Goal: Transaction & Acquisition: Purchase product/service

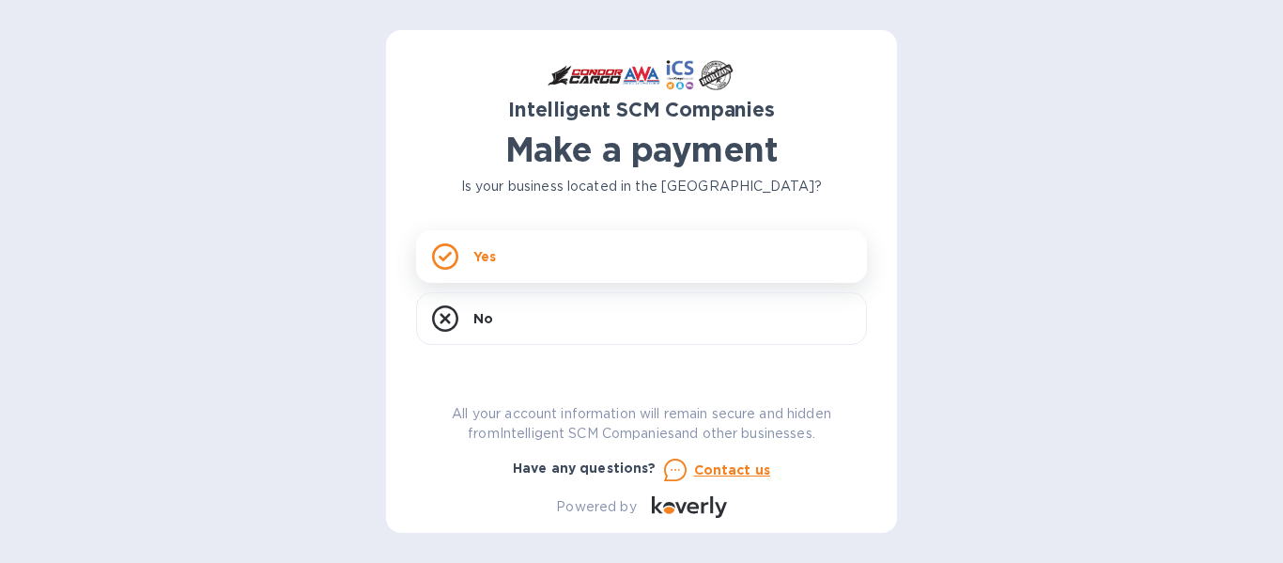
click at [478, 259] on p "Yes" at bounding box center [484, 256] width 23 height 19
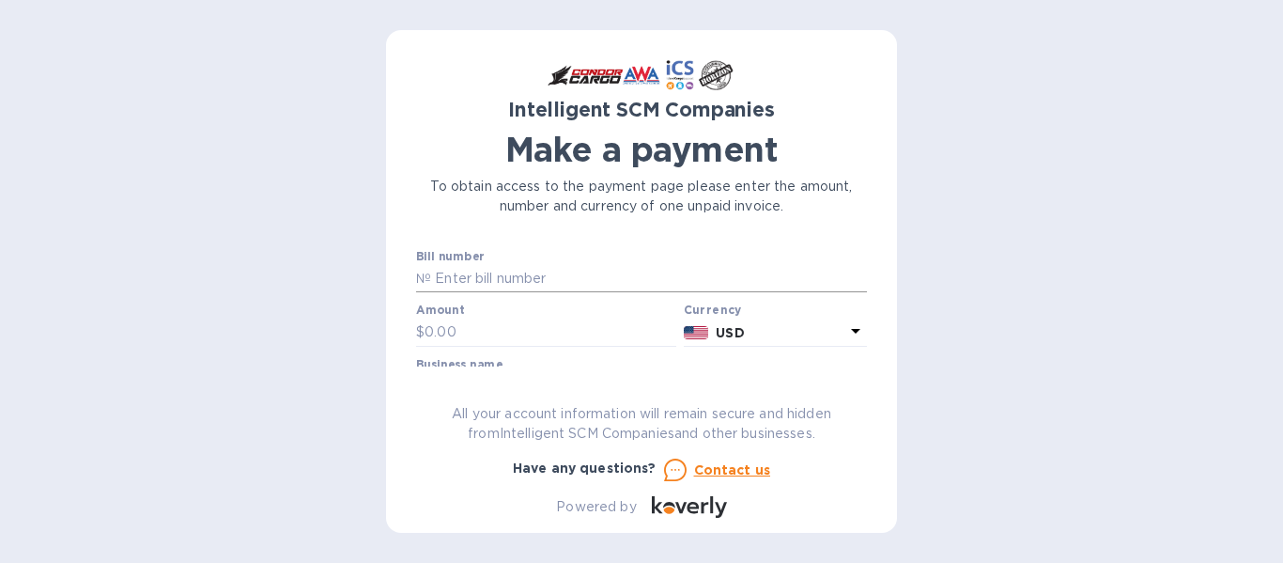
click at [634, 273] on input "text" at bounding box center [649, 279] width 436 height 28
paste input "S00507022"
type input "S00507022"
click at [550, 332] on input "text" at bounding box center [551, 332] width 252 height 28
click at [908, 424] on div "Intelligent SCM Companies Make a payment To obtain access to the payment page p…" at bounding box center [641, 281] width 1283 height 563
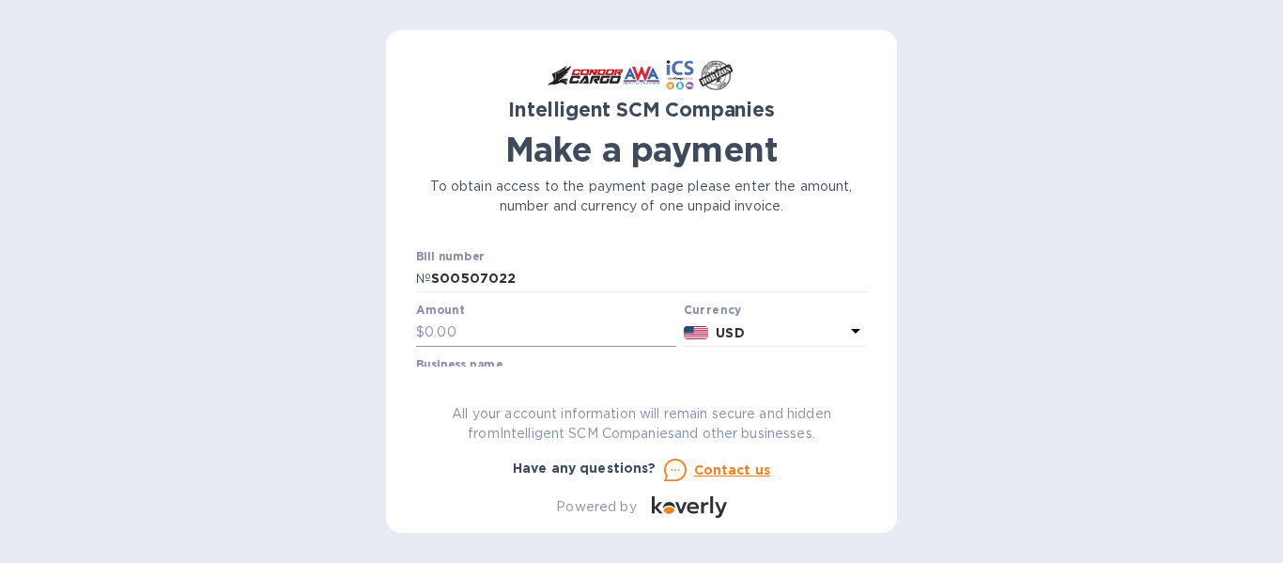
click at [530, 331] on input "text" at bounding box center [551, 332] width 252 height 28
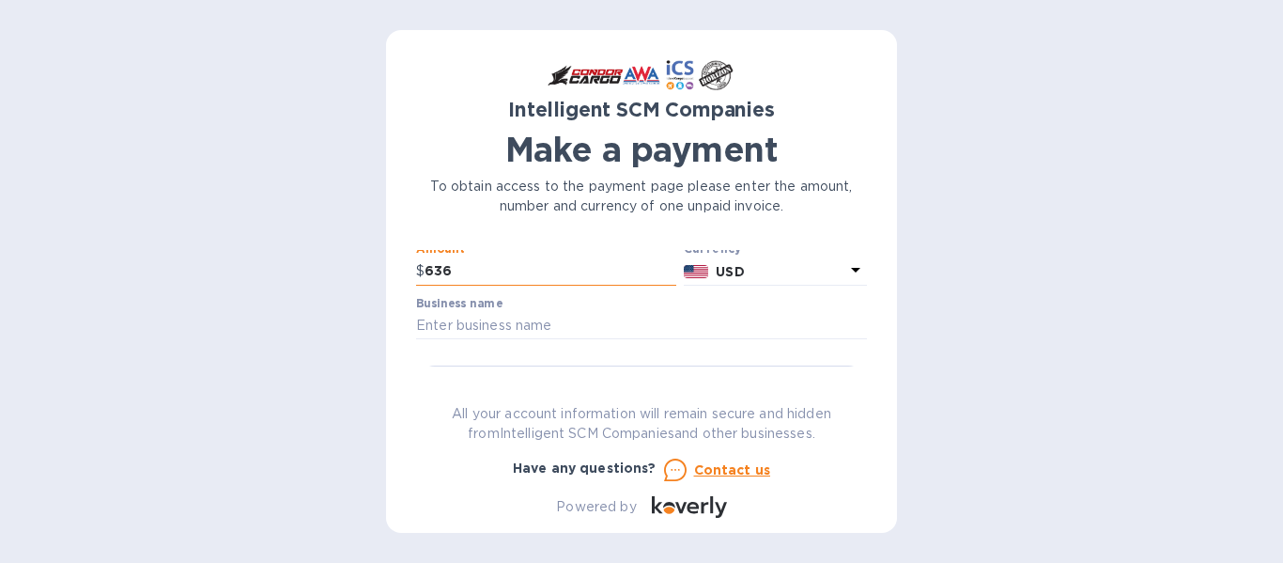
scroll to position [94, 0]
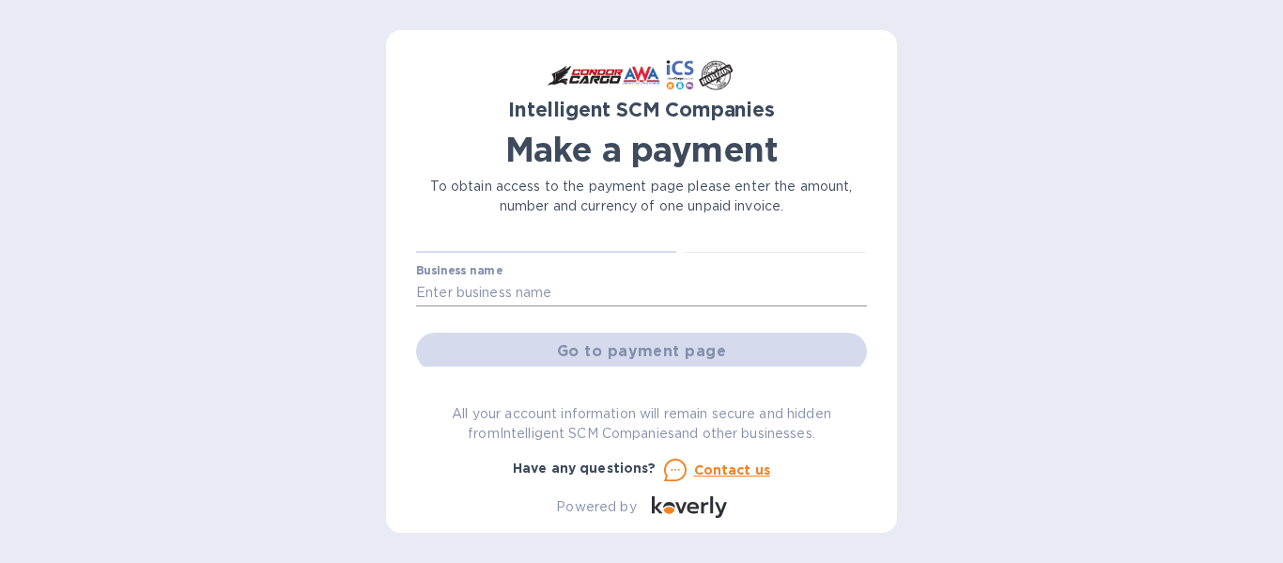
type input "636"
click at [539, 301] on input "text" at bounding box center [641, 293] width 451 height 28
click at [584, 291] on input "text" at bounding box center [641, 293] width 451 height 28
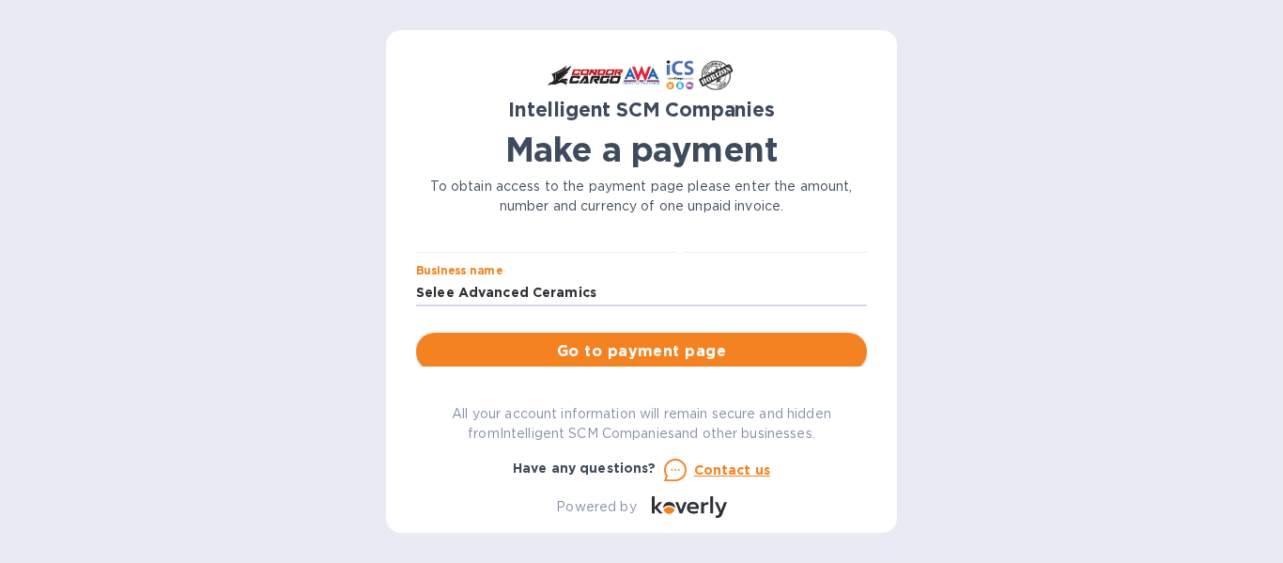
type input "Selee Advanced Ceramics"
click at [614, 346] on span "Go to payment page" at bounding box center [641, 351] width 421 height 23
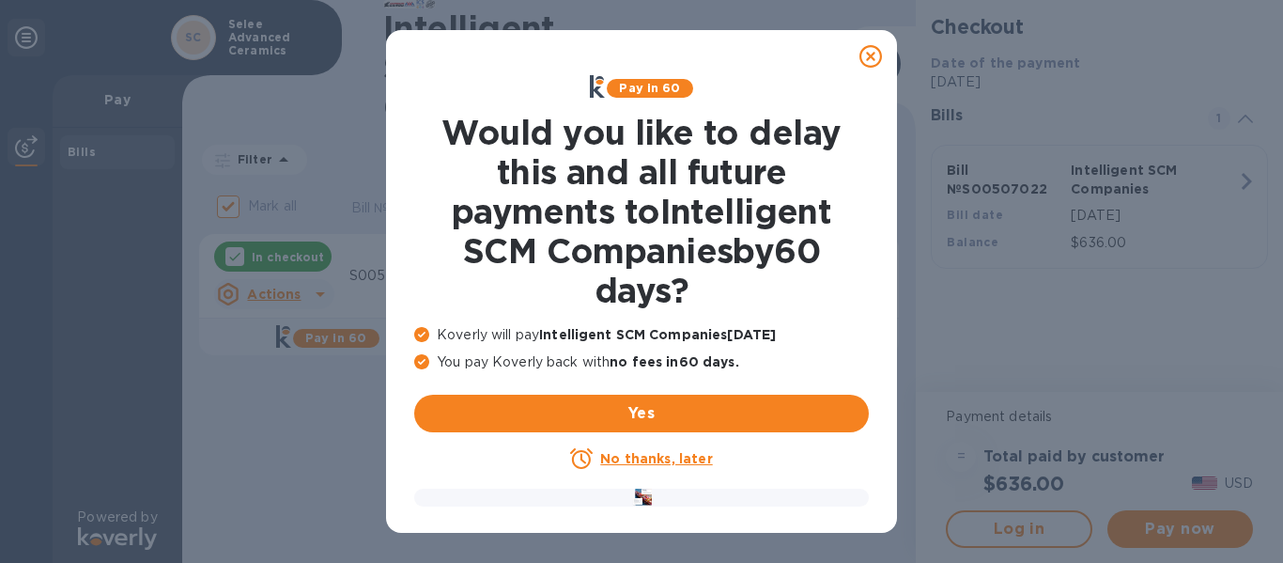
click at [872, 55] on icon at bounding box center [870, 56] width 23 height 23
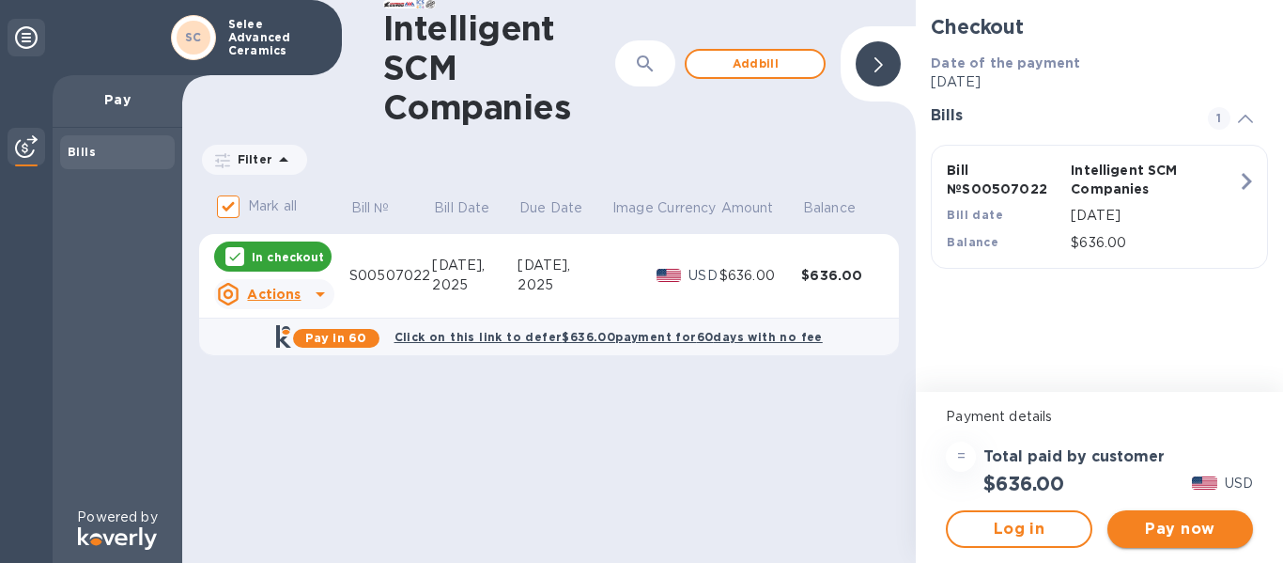
click at [1179, 524] on span "Pay now" at bounding box center [1180, 529] width 116 height 23
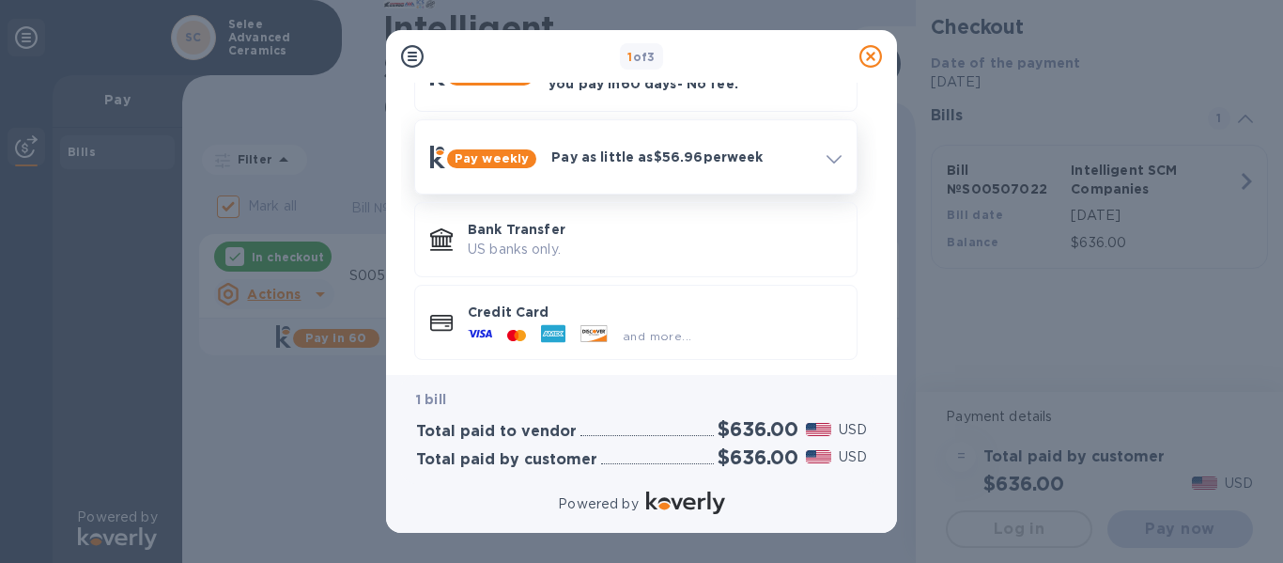
scroll to position [142, 0]
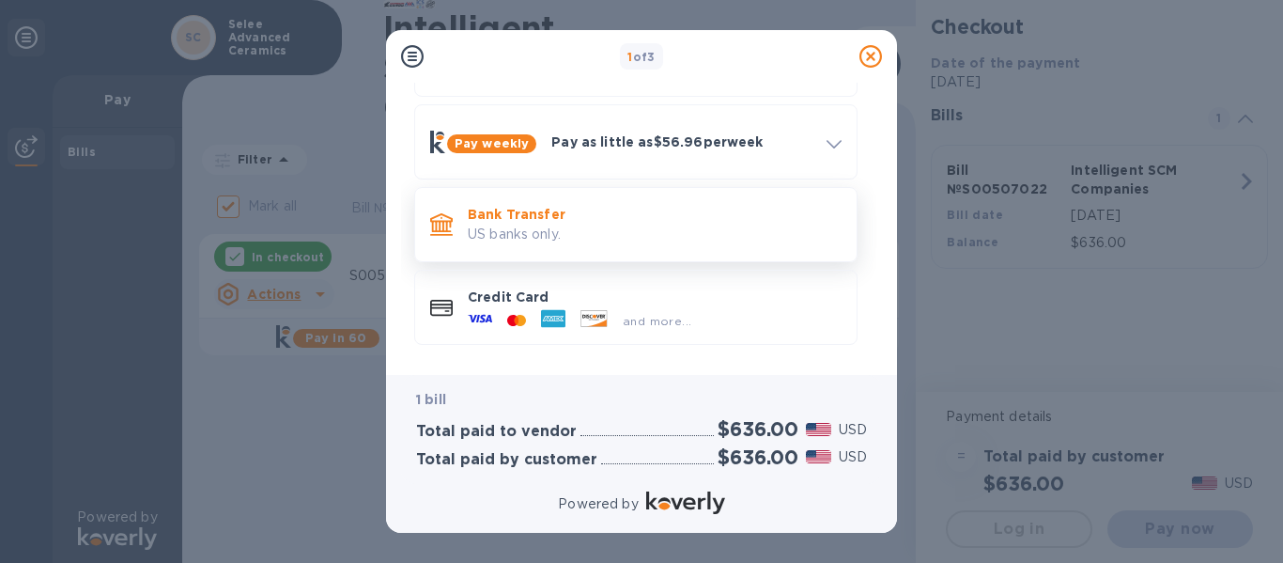
click at [549, 232] on p "US banks only." at bounding box center [655, 234] width 374 height 20
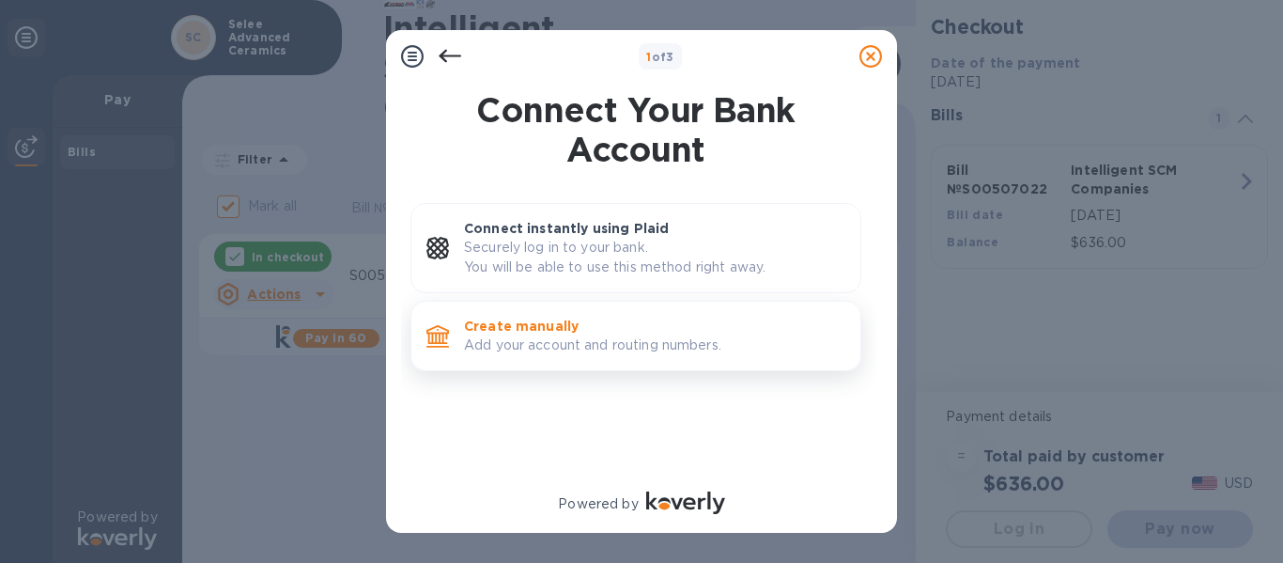
click at [533, 324] on p "Create manually" at bounding box center [654, 326] width 381 height 19
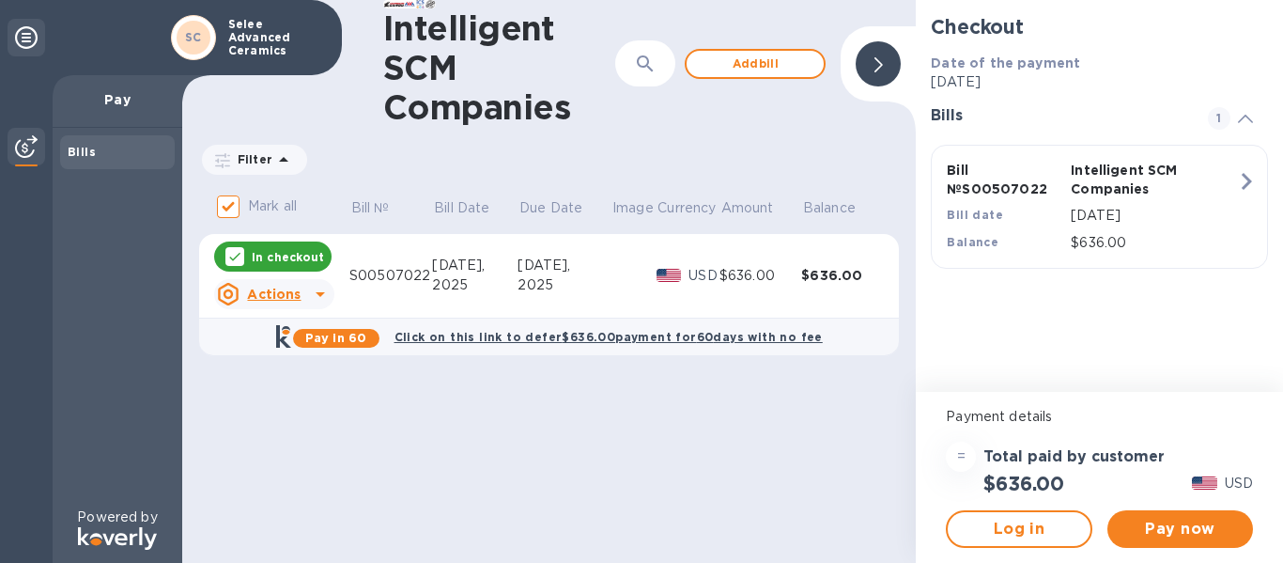
click at [133, 100] on p "Pay" at bounding box center [118, 99] width 100 height 19
click at [239, 256] on icon at bounding box center [234, 256] width 15 height 15
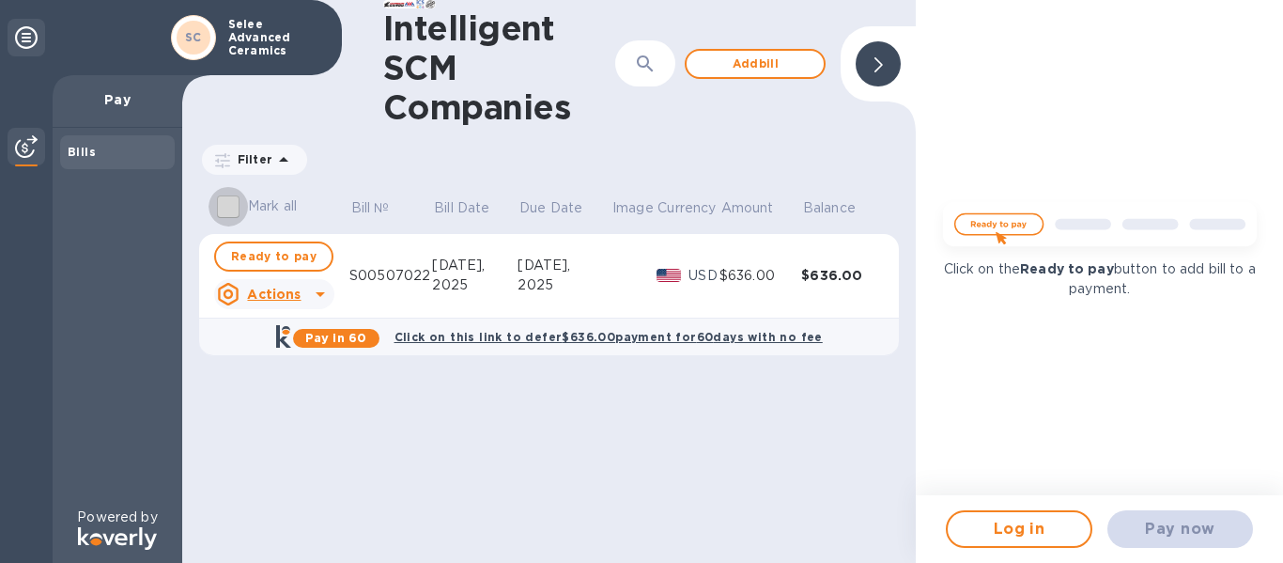
click at [233, 211] on input "Mark all" at bounding box center [228, 206] width 39 height 39
checkbox input "true"
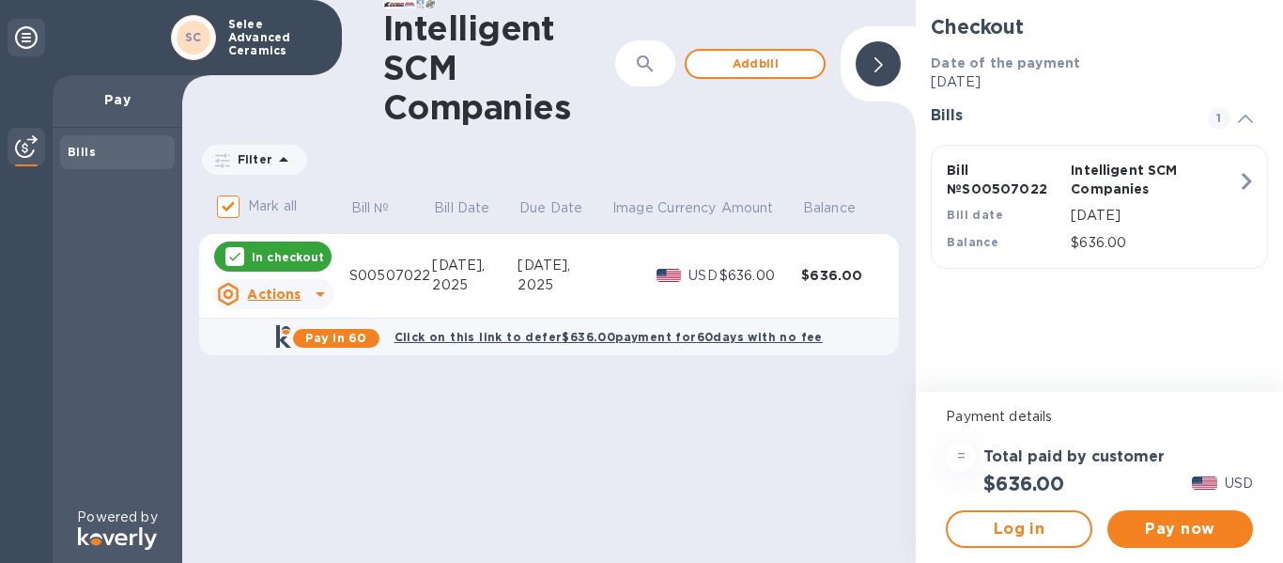
click at [1223, 28] on h2 "Checkout" at bounding box center [1099, 26] width 337 height 23
click at [1139, 538] on span "Pay now" at bounding box center [1180, 529] width 116 height 23
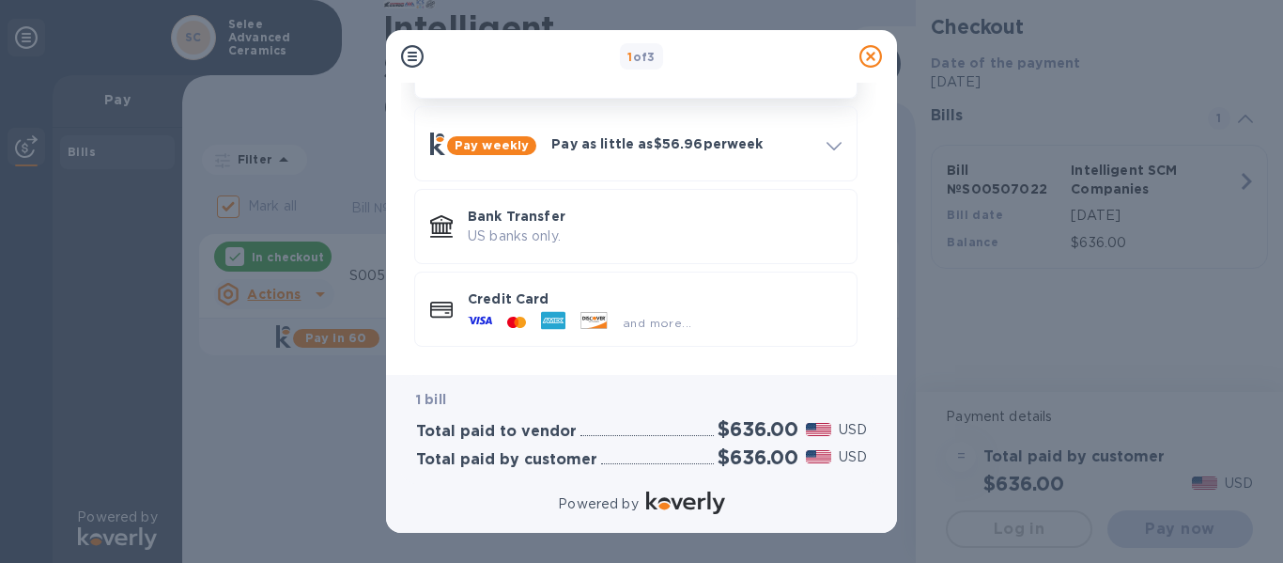
scroll to position [142, 0]
